Goal: Find specific page/section: Find specific page/section

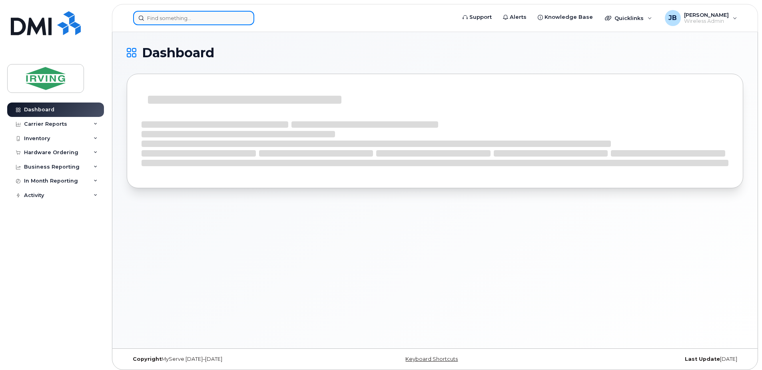
click at [169, 19] on input at bounding box center [193, 18] width 121 height 14
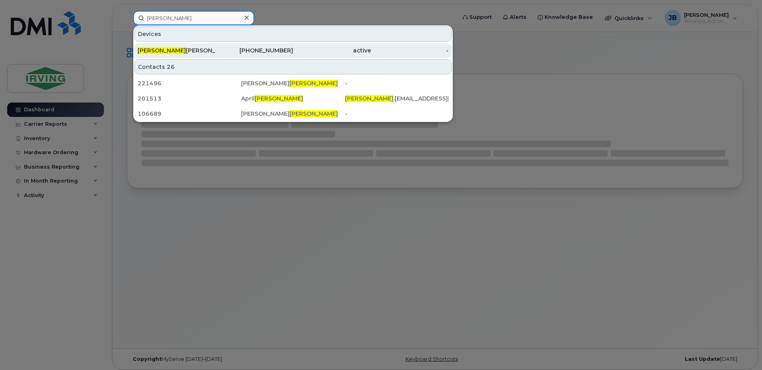
type input "drake"
click at [164, 48] on div "Drake Betts" at bounding box center [177, 50] width 78 height 8
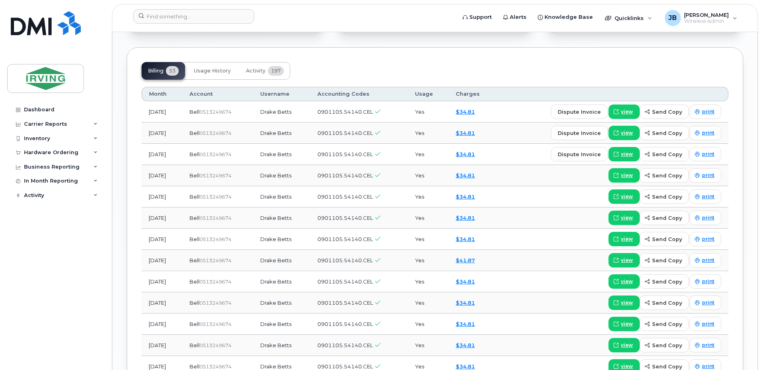
scroll to position [600, 0]
